Goal: Transaction & Acquisition: Purchase product/service

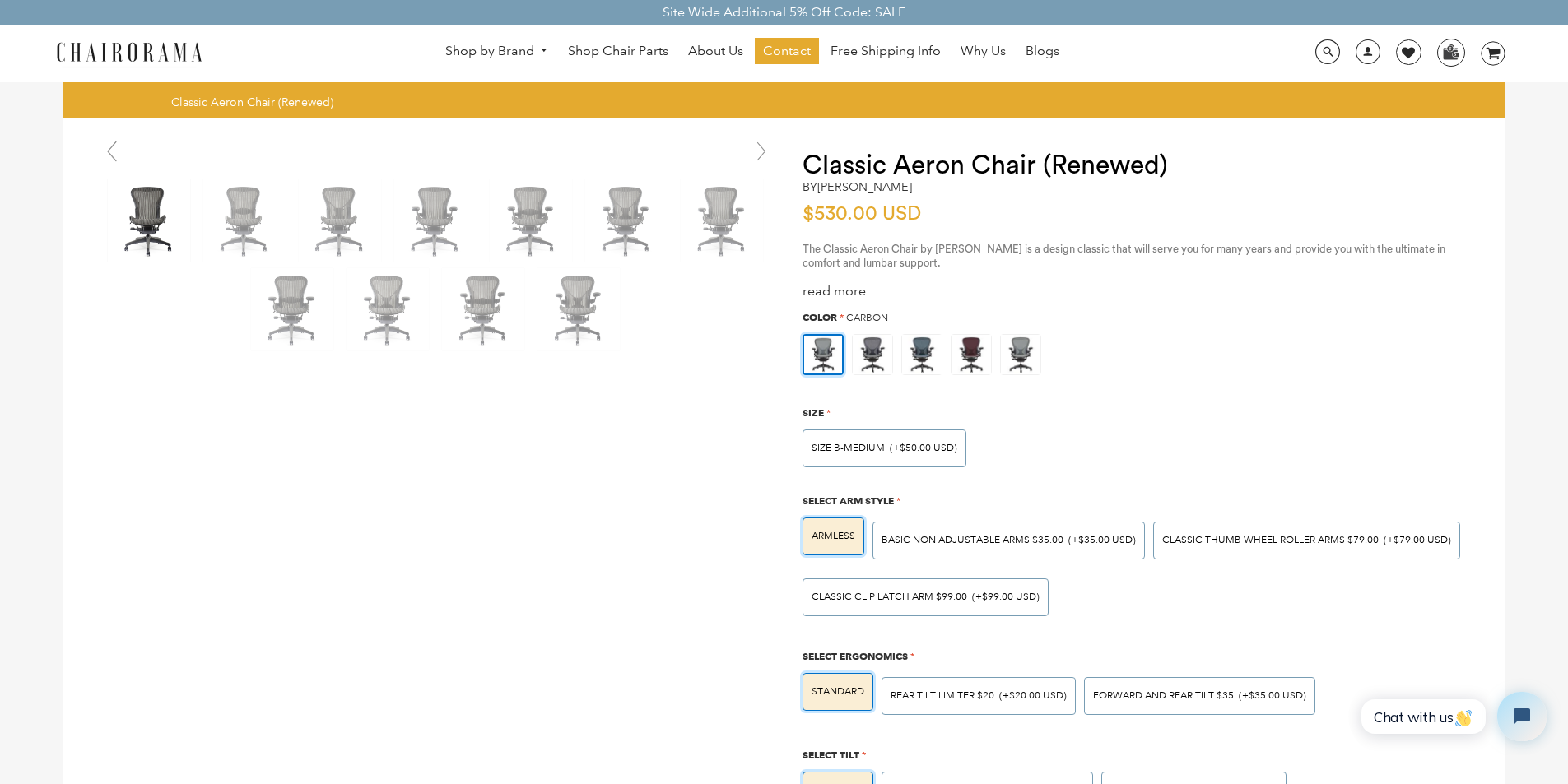
click at [980, 780] on div "LUMBAR SUPPORT $50.00 (+$50.00 USD)" at bounding box center [987, 791] width 211 height 38
click at [0, 0] on input "LUMBAR SUPPORT $50.00 (+$50.00 USD)" at bounding box center [0, 0] width 0 height 0
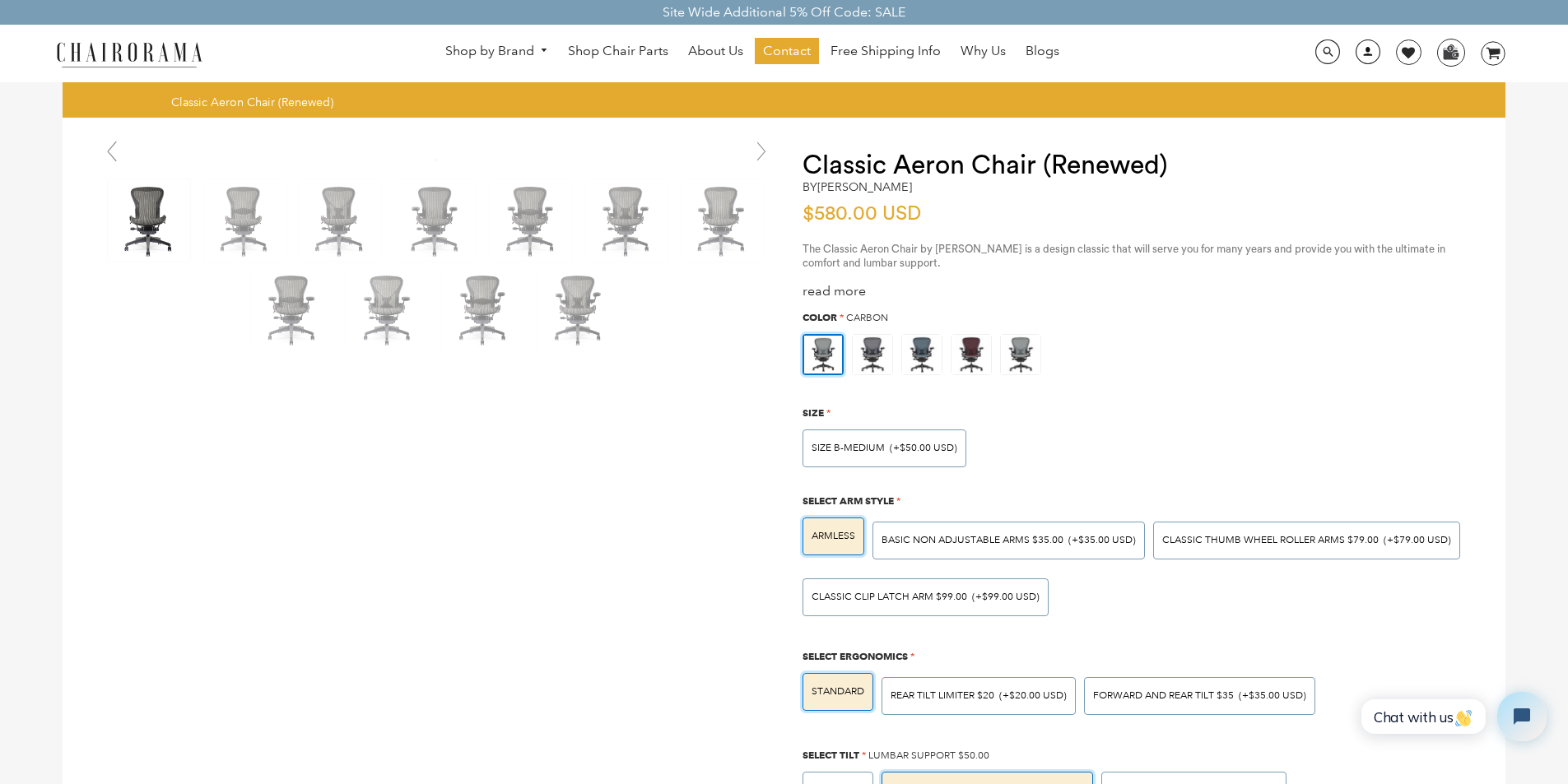
click at [1351, 53] on link at bounding box center [1363, 58] width 40 height 15
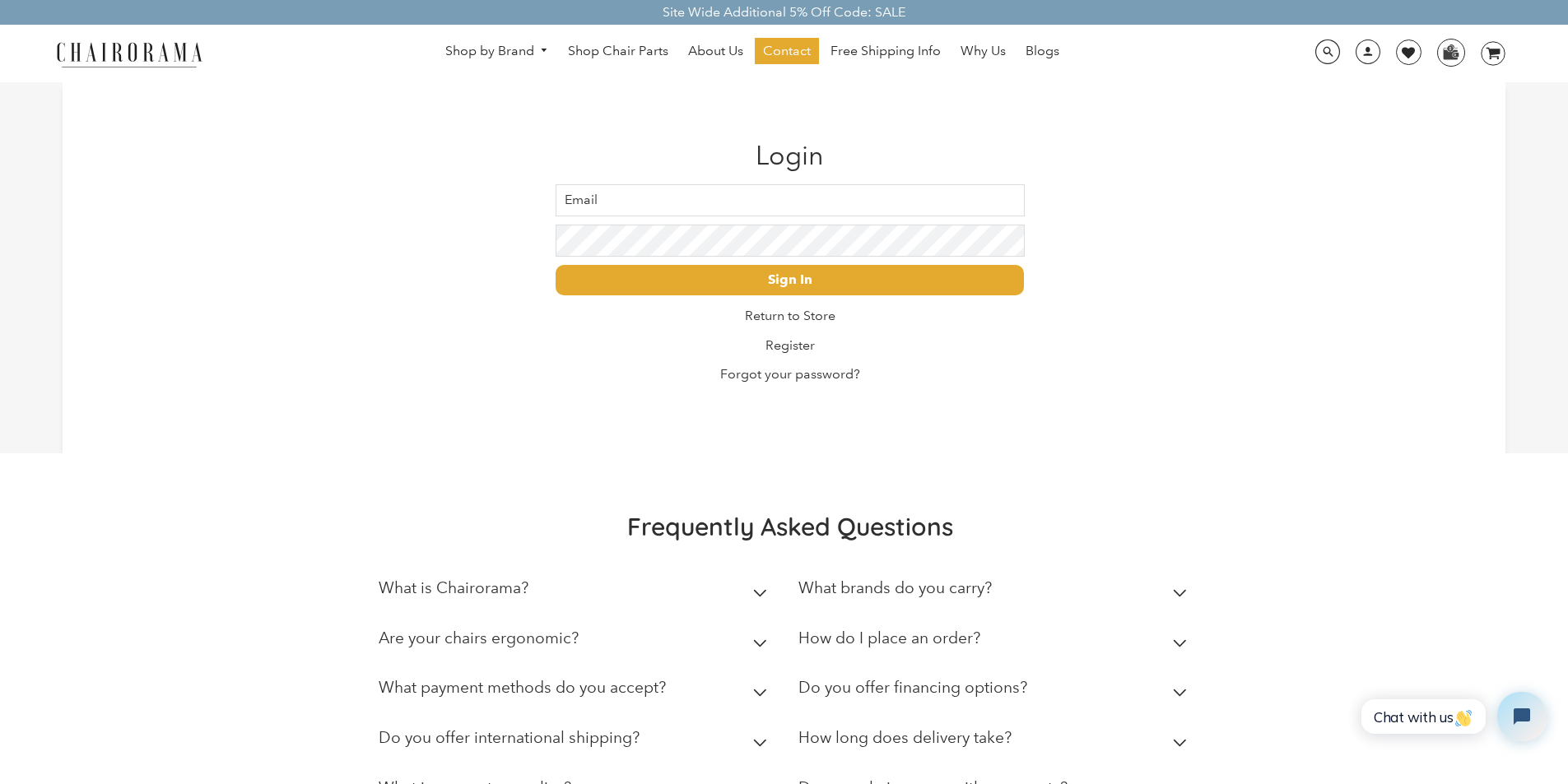
click at [618, 191] on input "Email" at bounding box center [789, 199] width 469 height 32
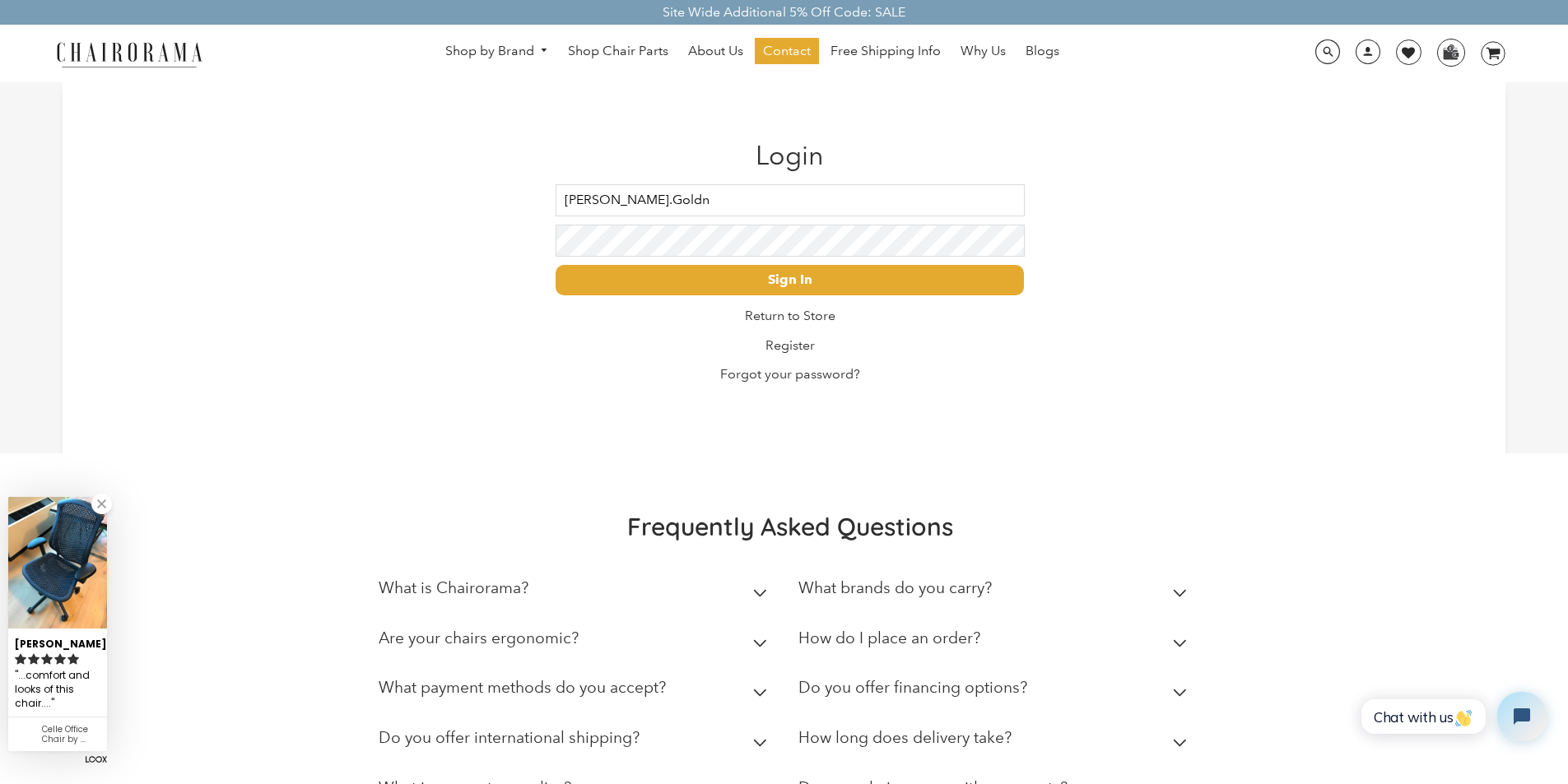
type input "James.Goldn"
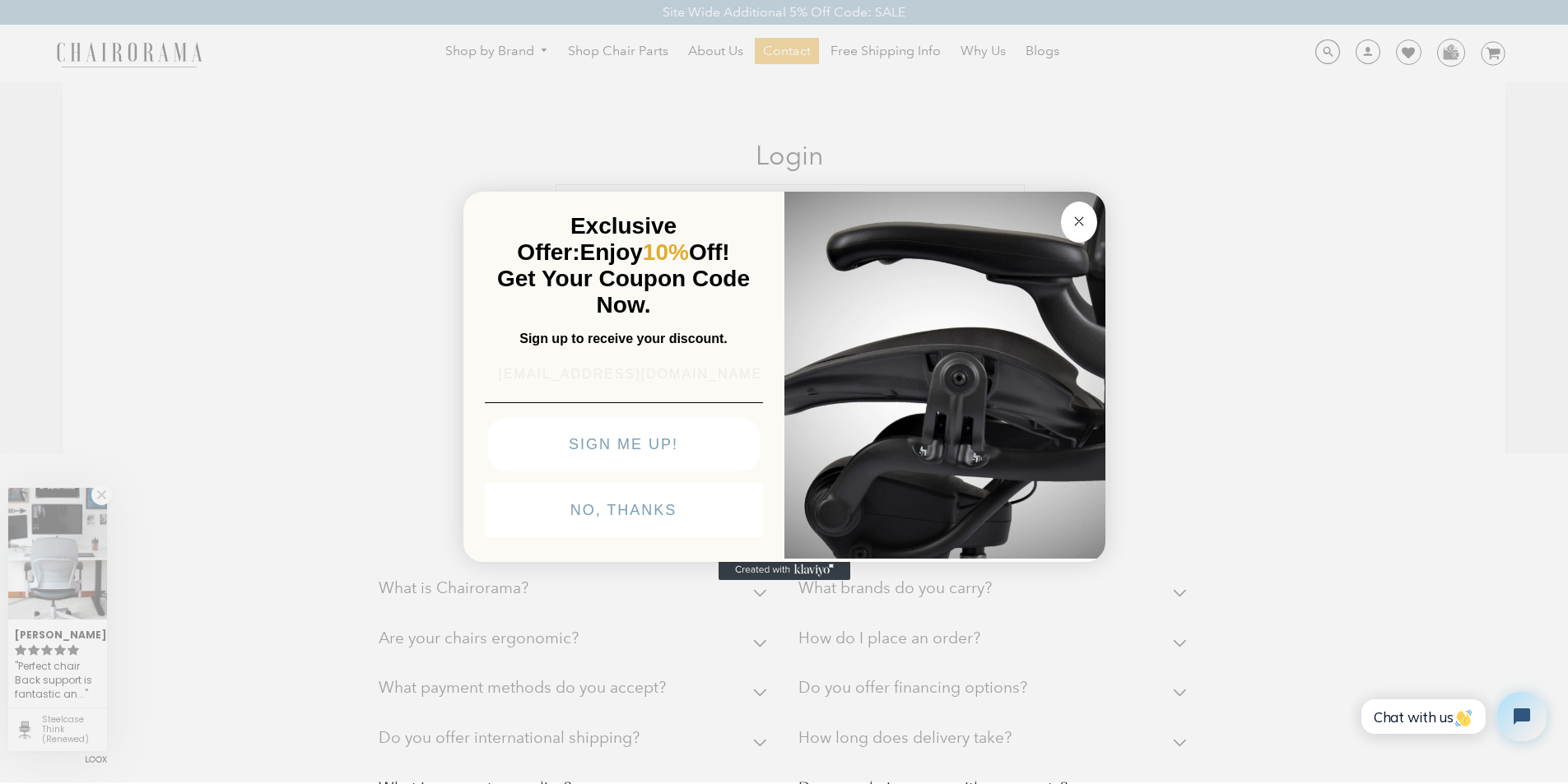
click at [640, 358] on input "er@yahoo.com" at bounding box center [624, 374] width 279 height 33
click at [624, 324] on div "Sign up to receive your discount." at bounding box center [623, 340] width 288 height 31
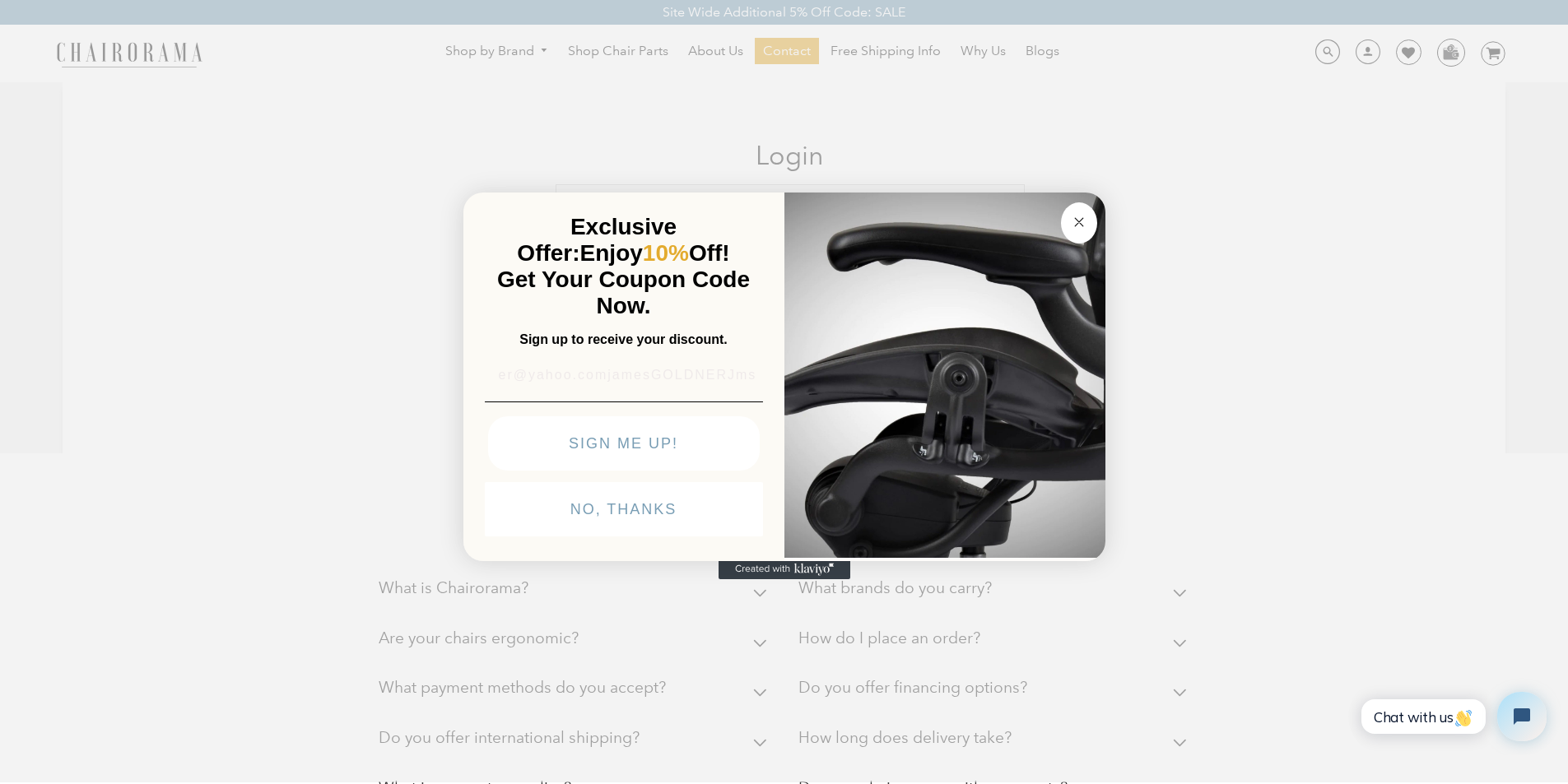
click at [605, 358] on input "er@yahoo.comjamesGOLDNERJms" at bounding box center [624, 375] width 279 height 33
type input "er@yahoo.comjamesGOLDNERJmsjamesGOLDNERJms"
click at [628, 401] on img "POPUP Form" at bounding box center [624, 401] width 279 height 1
click at [749, 579] on icon "Created with Klaviyo - opens in a new tab" at bounding box center [784, 569] width 132 height 20
